Goal: Task Accomplishment & Management: Manage account settings

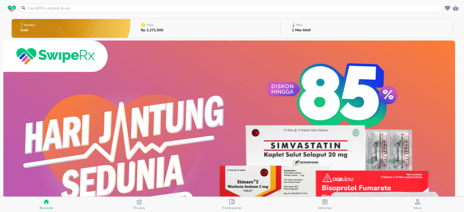
click at [417, 200] on icon "button" at bounding box center [417, 201] width 5 height 5
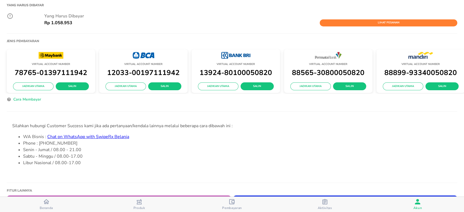
scroll to position [181, 0]
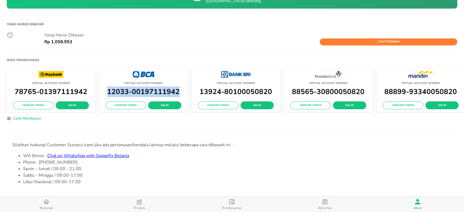
drag, startPoint x: 106, startPoint y: 88, endPoint x: 179, endPoint y: 88, distance: 73.4
click at [179, 88] on p "12033-00197111942" at bounding box center [143, 92] width 83 height 12
copy p "12033-00197111942"
click at [155, 28] on div "Yang Harus Dibayar Yang Harus Dibayar Rp 1.058.953 [PERSON_NAME]" at bounding box center [232, 35] width 450 height 33
